Goal: Task Accomplishment & Management: Manage account settings

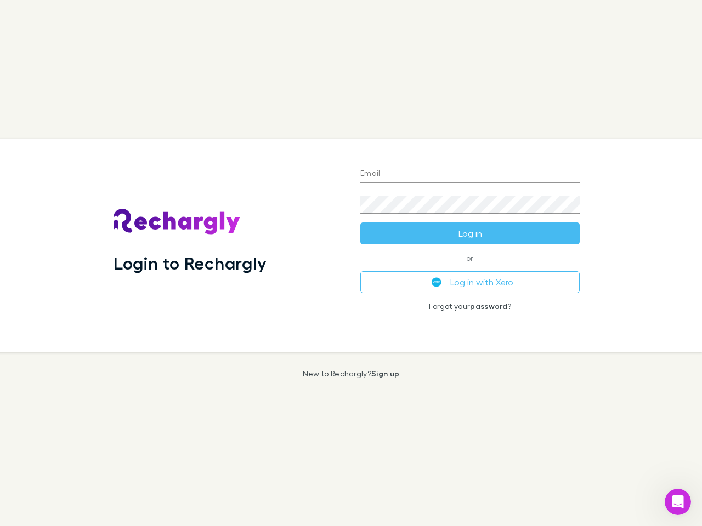
click at [351, 263] on div "Login to Rechargly" at bounding box center [228, 245] width 247 height 213
click at [470, 174] on input "Email" at bounding box center [469, 175] width 219 height 18
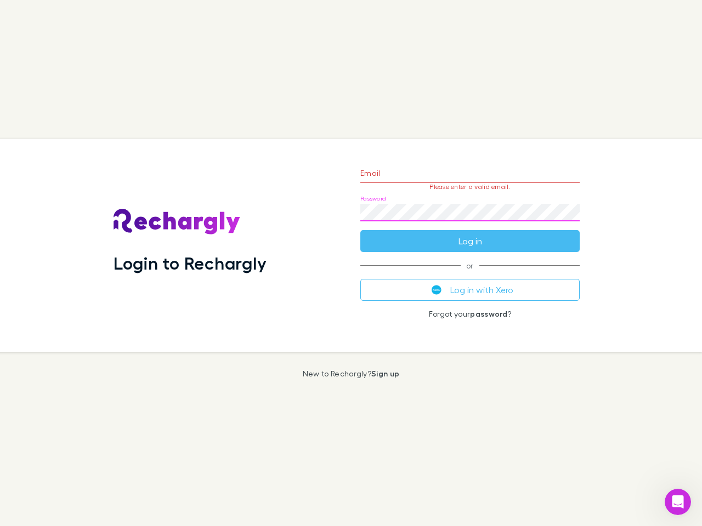
click at [470, 234] on form "Email Please enter a valid email. Password Log in" at bounding box center [469, 204] width 219 height 95
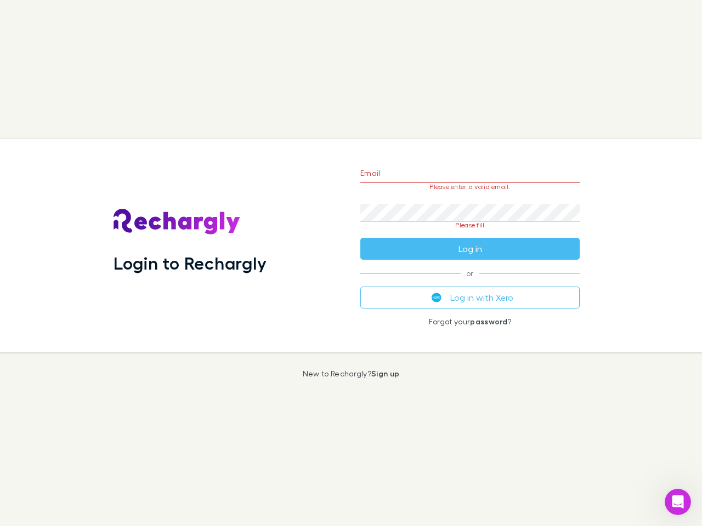
click at [470, 282] on div "Email Please enter a valid email. Password Please fill Log in or Log in with Xe…" at bounding box center [470, 245] width 237 height 213
click at [678, 502] on icon "Open Intercom Messenger" at bounding box center [678, 503] width 18 height 18
